Goal: Transaction & Acquisition: Purchase product/service

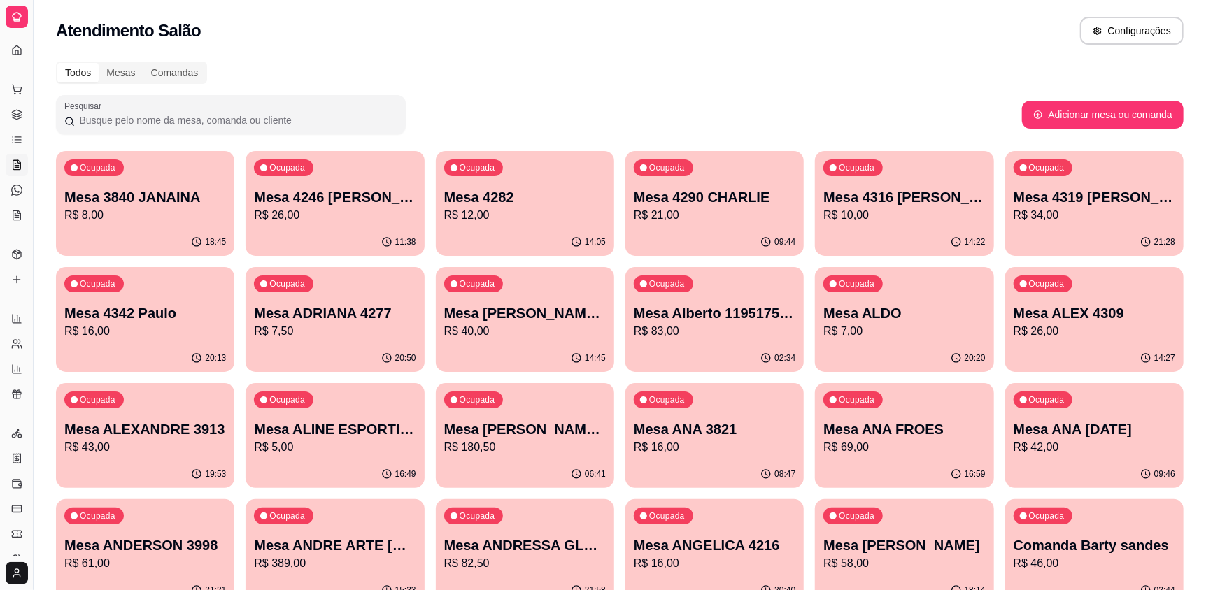
click at [230, 105] on div at bounding box center [230, 115] width 333 height 28
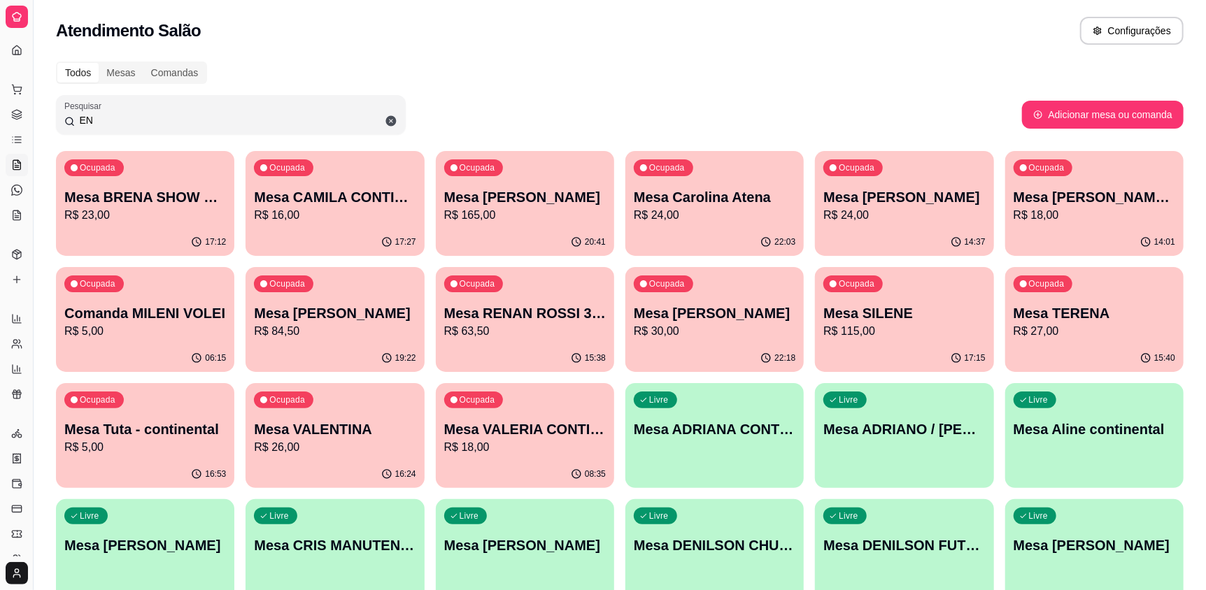
type input "E"
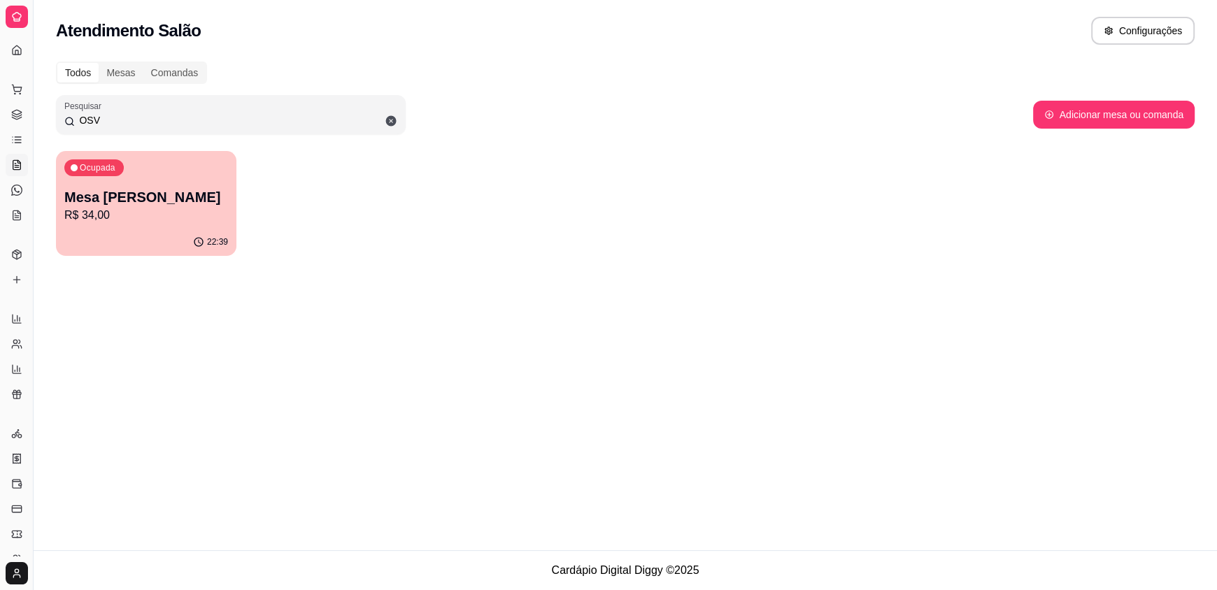
type input "OSV"
click at [198, 229] on div "22:39" at bounding box center [146, 241] width 175 height 27
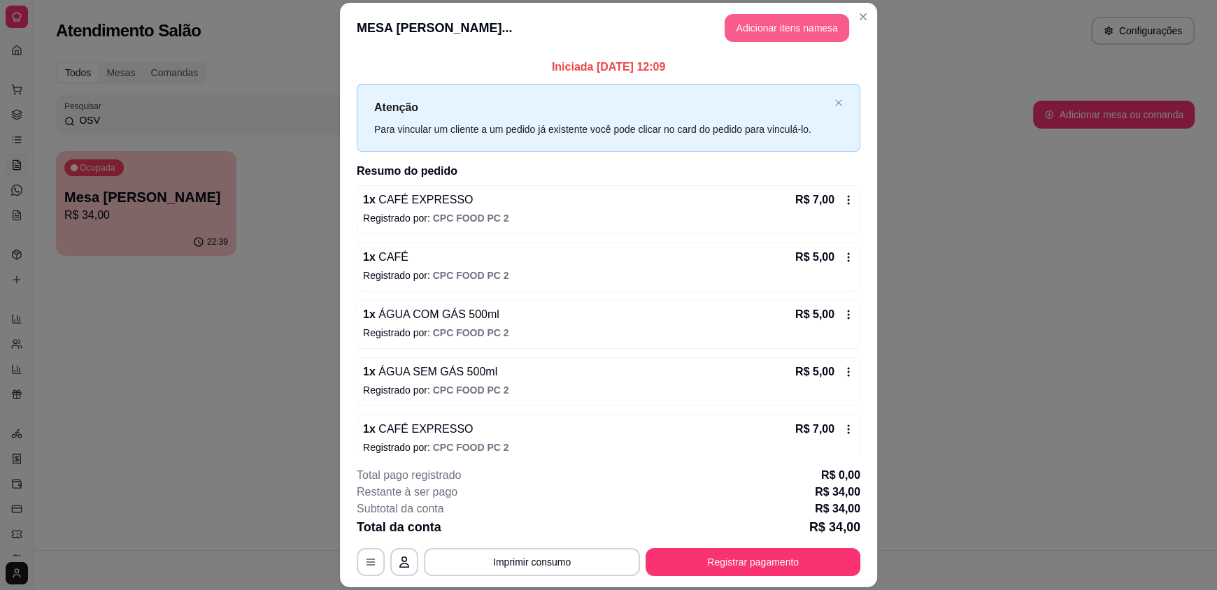
click at [798, 27] on button "Adicionar itens na mesa" at bounding box center [786, 28] width 124 height 28
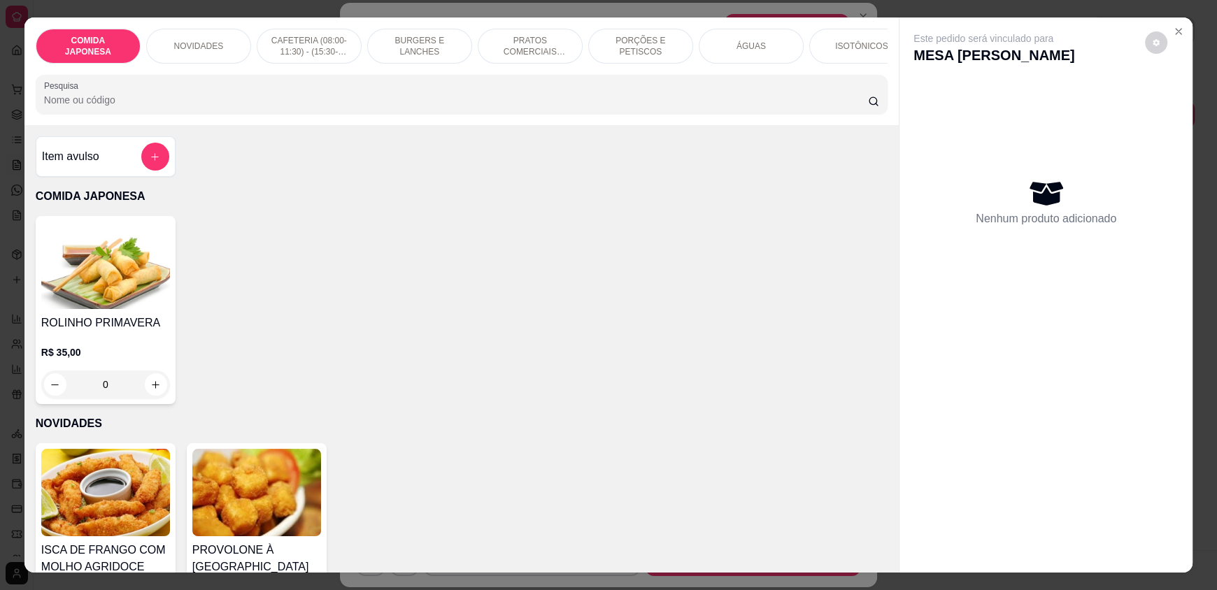
click at [411, 107] on input "Pesquisa" at bounding box center [456, 100] width 824 height 14
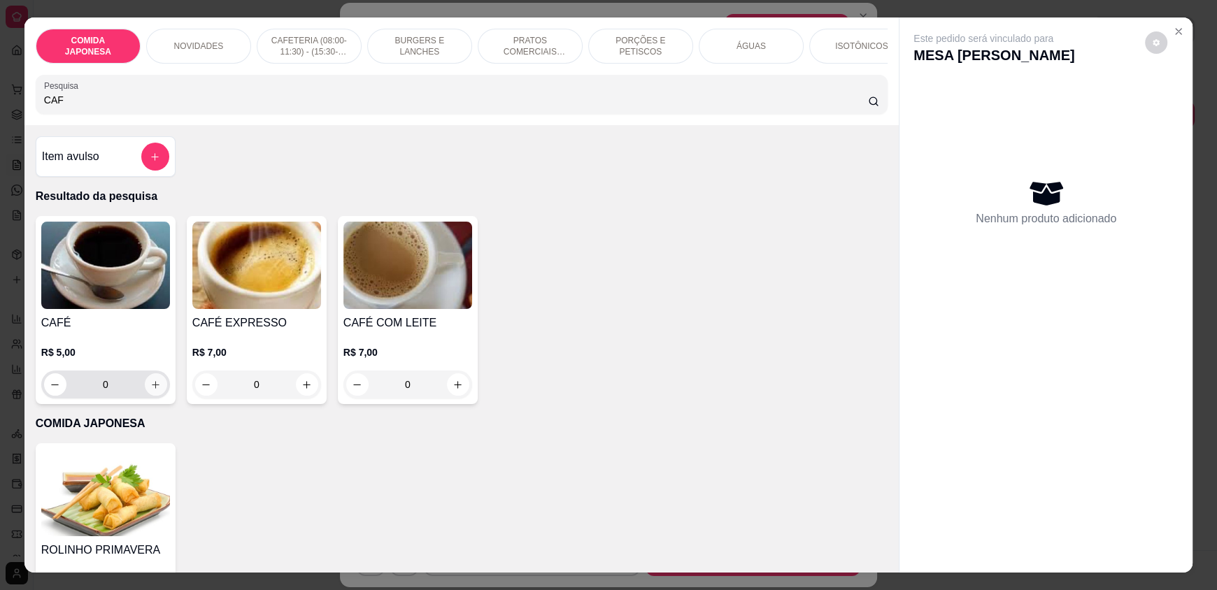
type input "CAF"
click at [145, 394] on button "increase-product-quantity" at bounding box center [156, 385] width 22 height 22
type input "1"
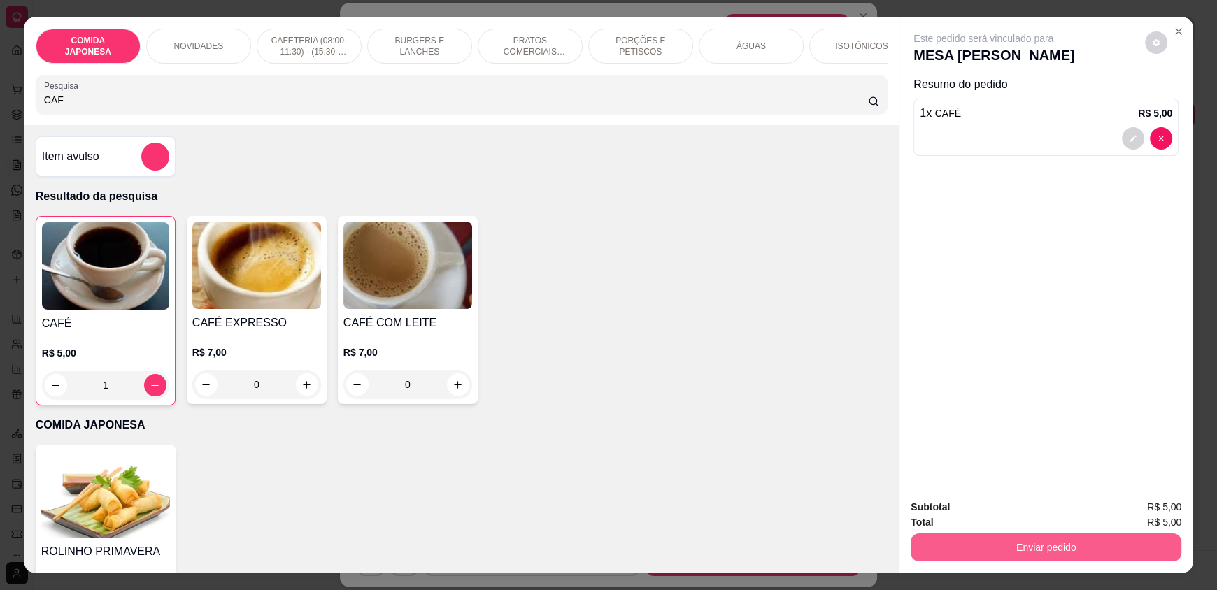
click at [934, 543] on div "Enviar pedido" at bounding box center [1045, 545] width 271 height 31
click at [941, 545] on button "Enviar pedido" at bounding box center [1045, 548] width 271 height 28
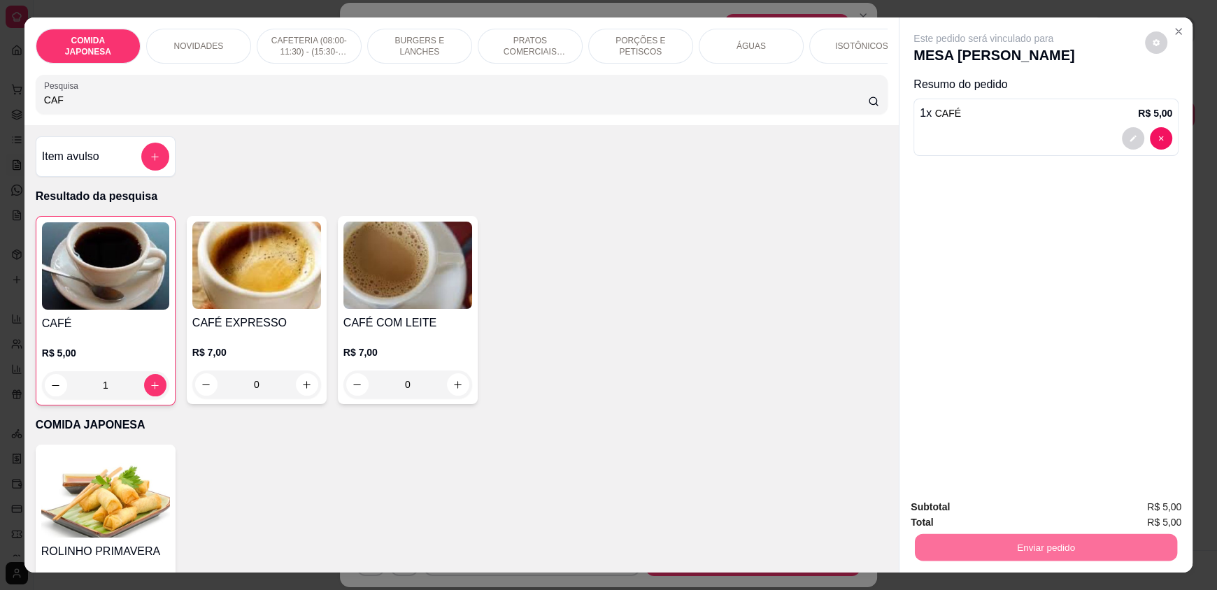
click at [938, 516] on button "Não registrar e enviar pedido" at bounding box center [999, 513] width 141 height 26
